Goal: Task Accomplishment & Management: Manage account settings

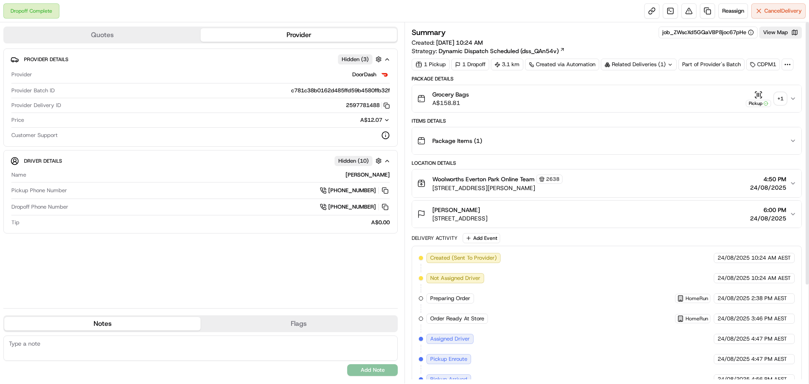
click at [782, 103] on div "+ 1" at bounding box center [780, 99] width 12 height 12
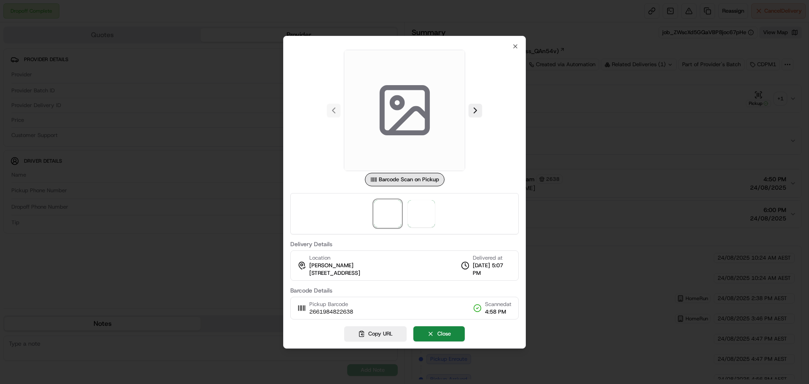
click at [405, 222] on div at bounding box center [404, 213] width 228 height 41
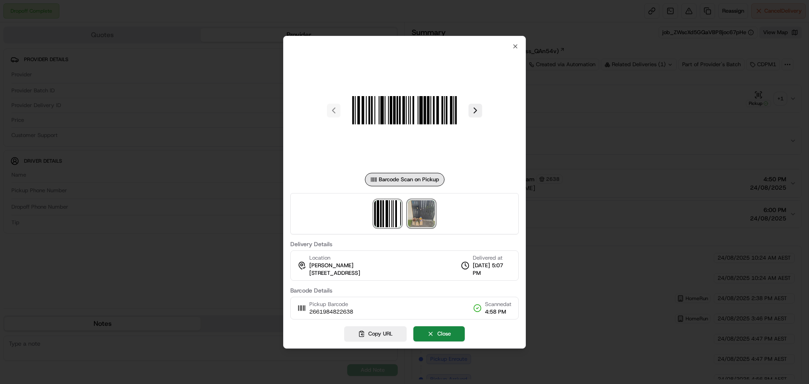
click at [414, 222] on img at bounding box center [421, 213] width 27 height 27
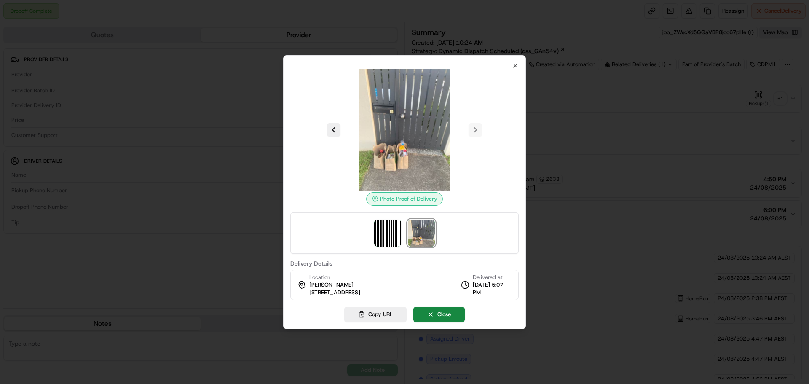
click at [360, 293] on span "[STREET_ADDRESS]" at bounding box center [334, 293] width 51 height 8
copy div "[STREET_ADDRESS]"
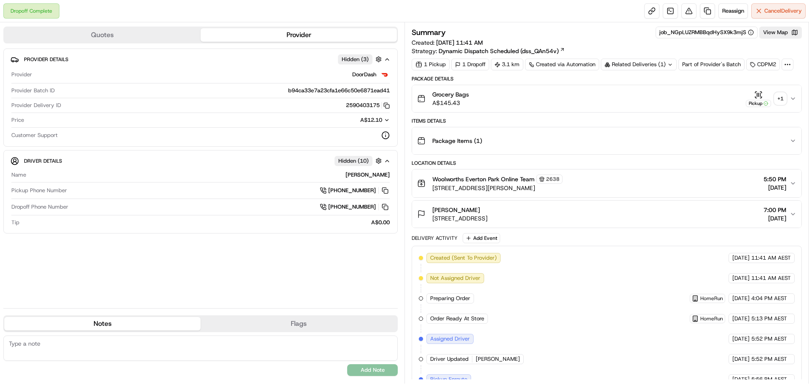
click at [786, 101] on div "Grocery Bags A$145.43 Pickup + 1" at bounding box center [603, 98] width 372 height 17
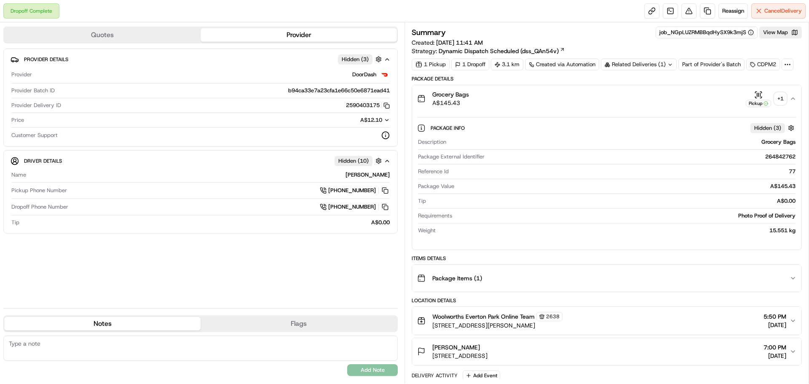
click at [780, 97] on div "+ 1" at bounding box center [780, 99] width 12 height 12
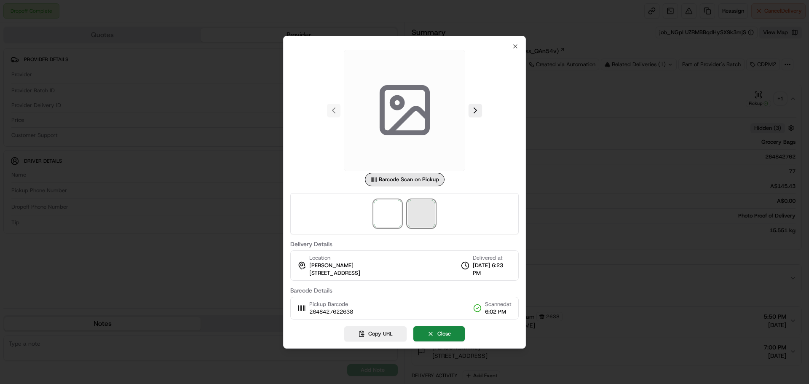
click at [427, 222] on span at bounding box center [421, 213] width 27 height 27
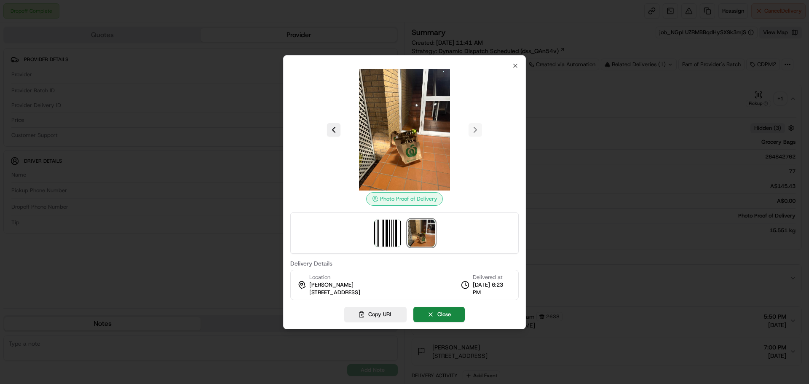
drag, startPoint x: 414, startPoint y: 291, endPoint x: 311, endPoint y: 297, distance: 103.7
click at [311, 297] on div "Location Kate Smith 78 Hall St, Unit 3, Alderley, QLD 4051, AU Delivered at 15/…" at bounding box center [404, 285] width 228 height 30
copy span "[STREET_ADDRESS]"
click at [274, 61] on div at bounding box center [404, 192] width 809 height 384
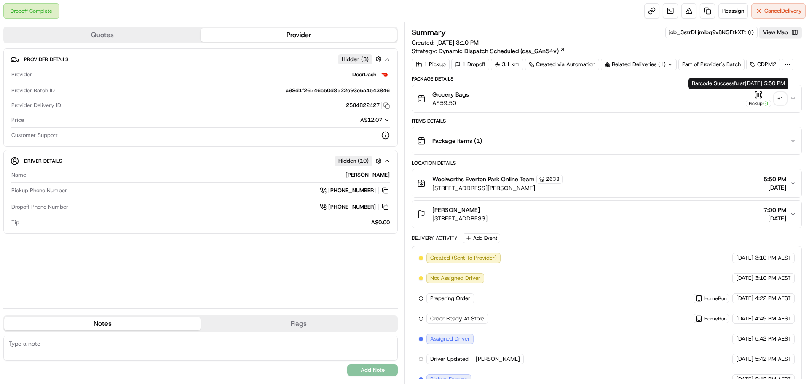
click at [768, 98] on div "Pickup" at bounding box center [758, 99] width 25 height 16
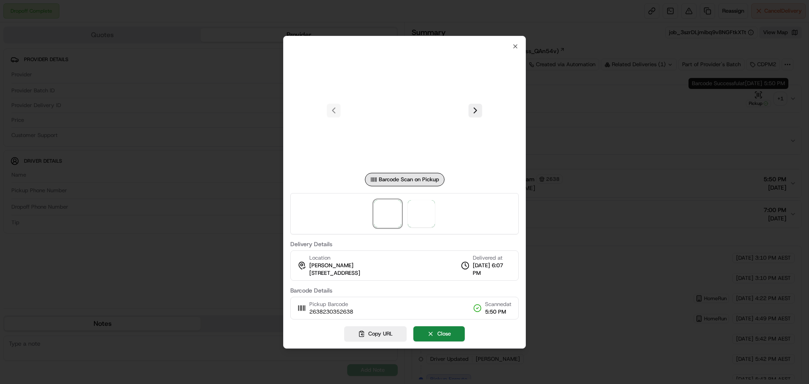
click at [774, 97] on div at bounding box center [404, 192] width 809 height 384
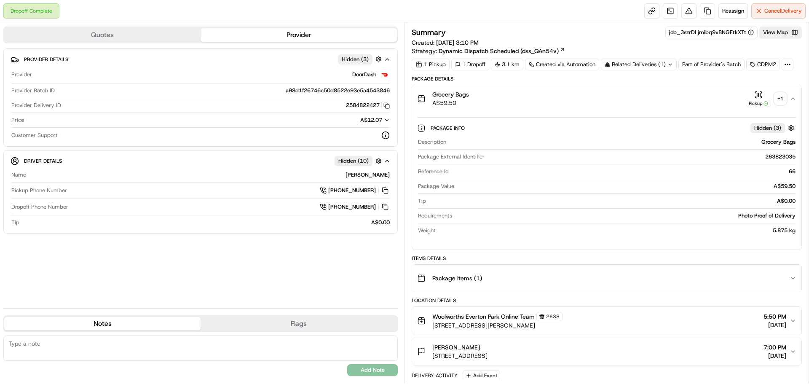
click at [774, 97] on button "Pickup + 1" at bounding box center [766, 99] width 40 height 16
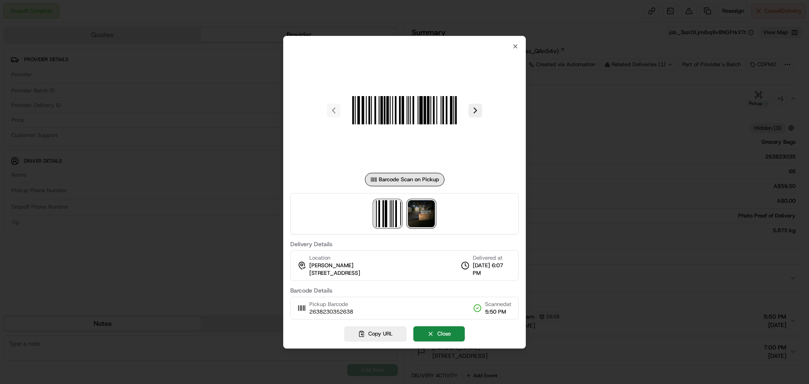
click at [417, 217] on img at bounding box center [421, 213] width 27 height 27
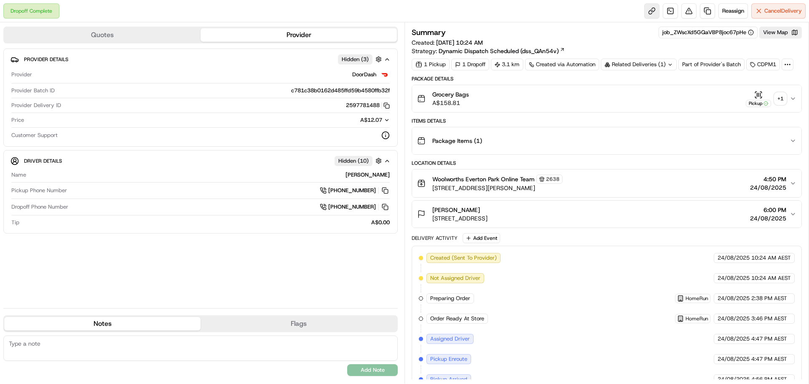
click at [650, 16] on link at bounding box center [651, 10] width 15 height 15
click at [786, 99] on div "Grocery Bags A$158.81 Pickup + 1" at bounding box center [603, 98] width 372 height 17
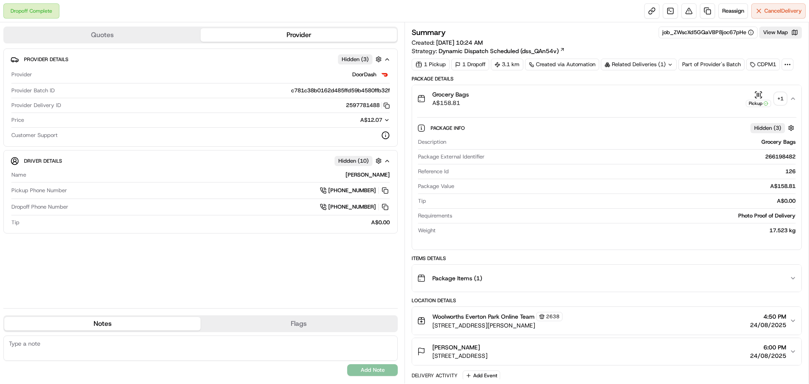
click at [775, 94] on div "+ 1" at bounding box center [780, 99] width 12 height 12
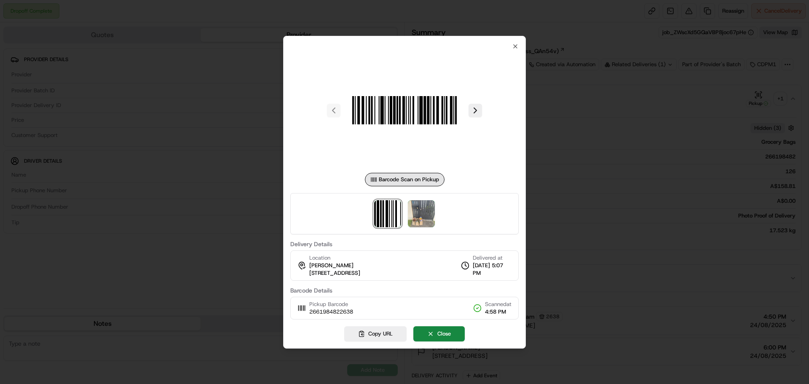
click at [425, 233] on div at bounding box center [404, 213] width 228 height 41
click at [428, 225] on img at bounding box center [421, 213] width 27 height 27
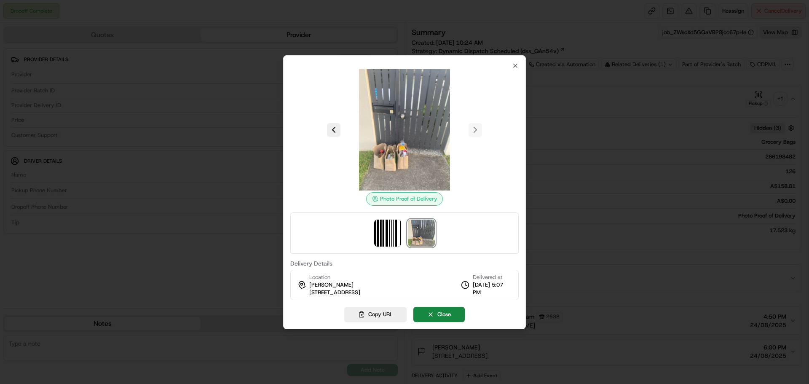
click at [174, 35] on div at bounding box center [404, 192] width 809 height 384
